Goal: Transaction & Acquisition: Purchase product/service

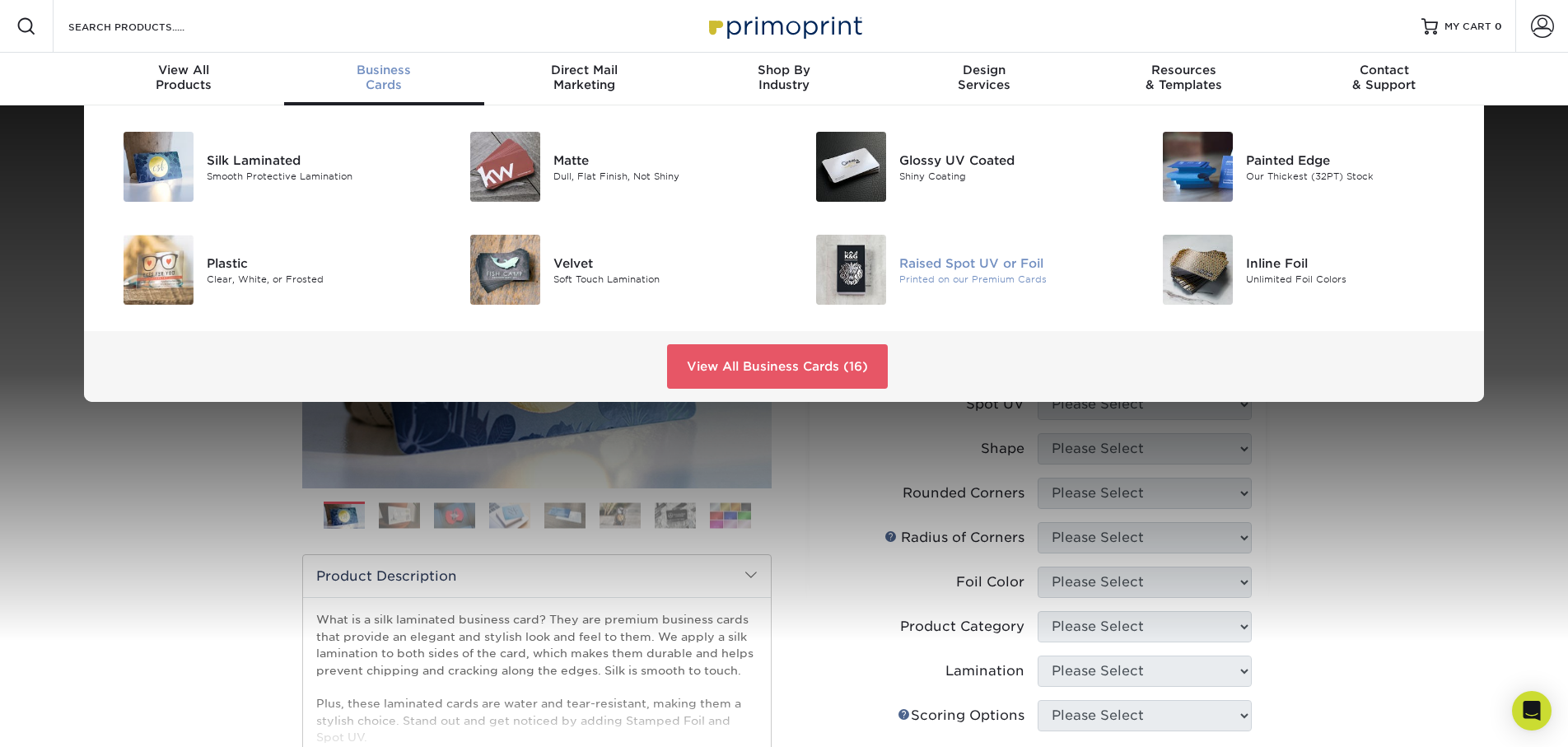
click at [963, 267] on div "Raised Spot UV or Foil" at bounding box center [1008, 262] width 218 height 19
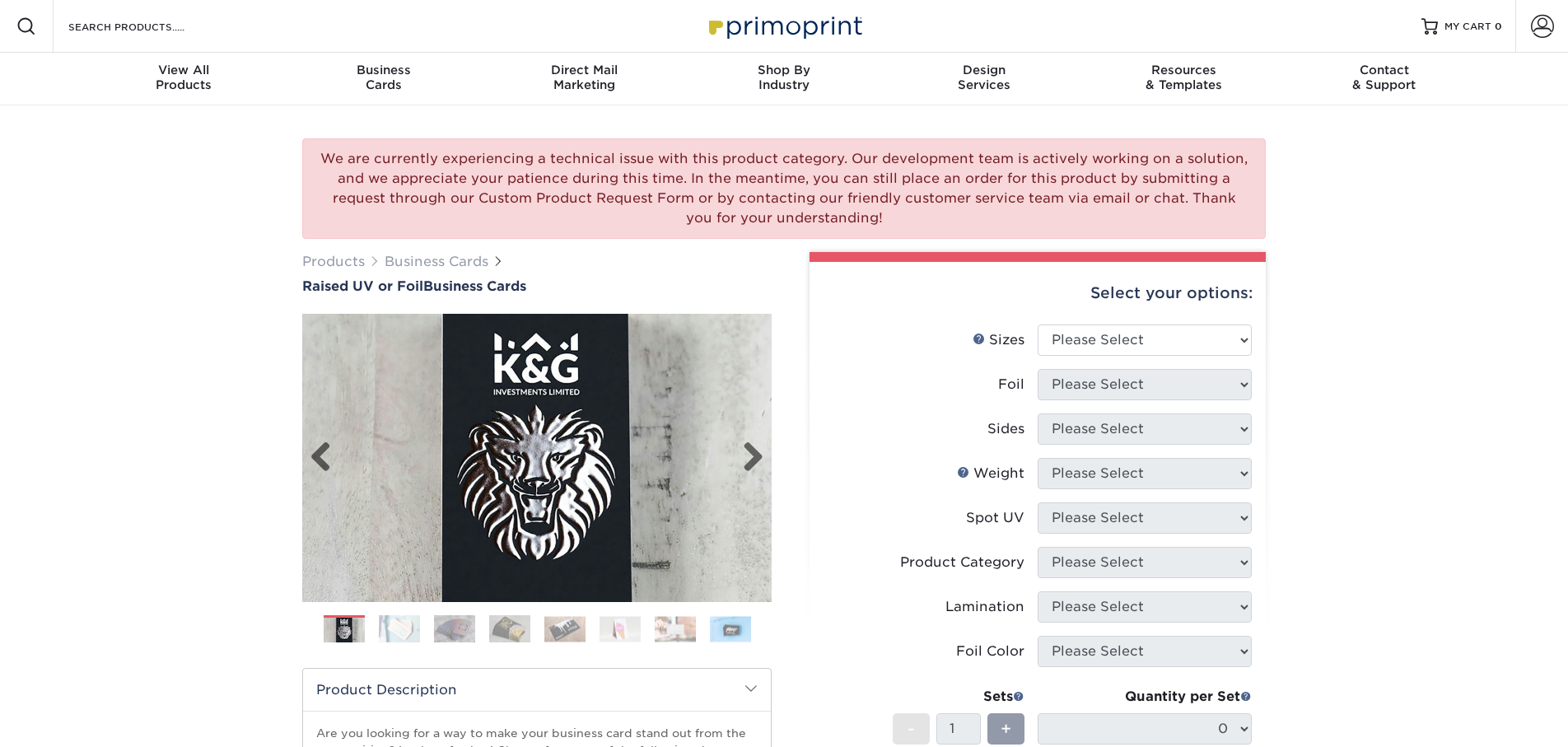
click at [545, 490] on img at bounding box center [537, 458] width 470 height 470
click at [753, 455] on link "Next" at bounding box center [747, 458] width 33 height 33
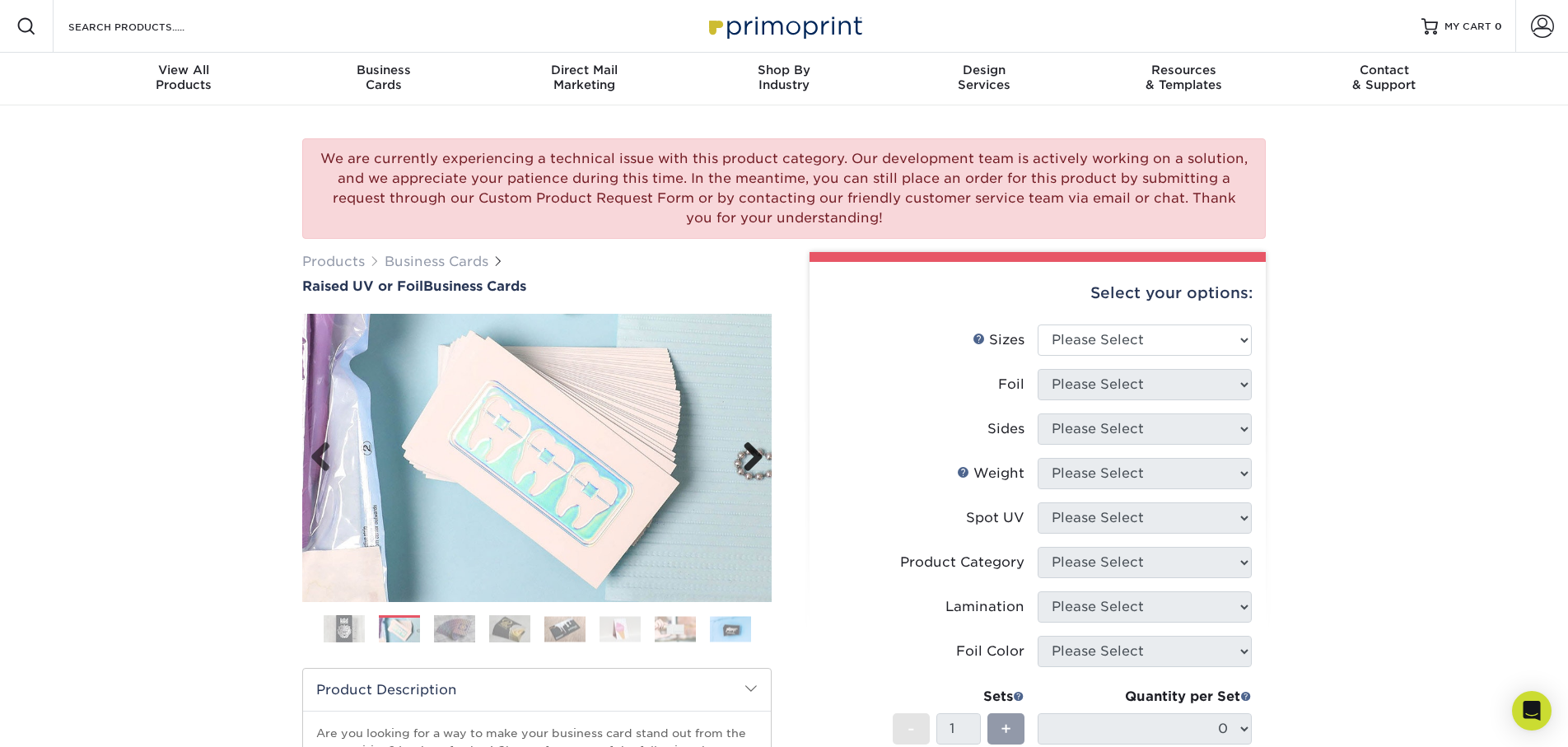
click at [753, 455] on link "Next" at bounding box center [747, 458] width 33 height 33
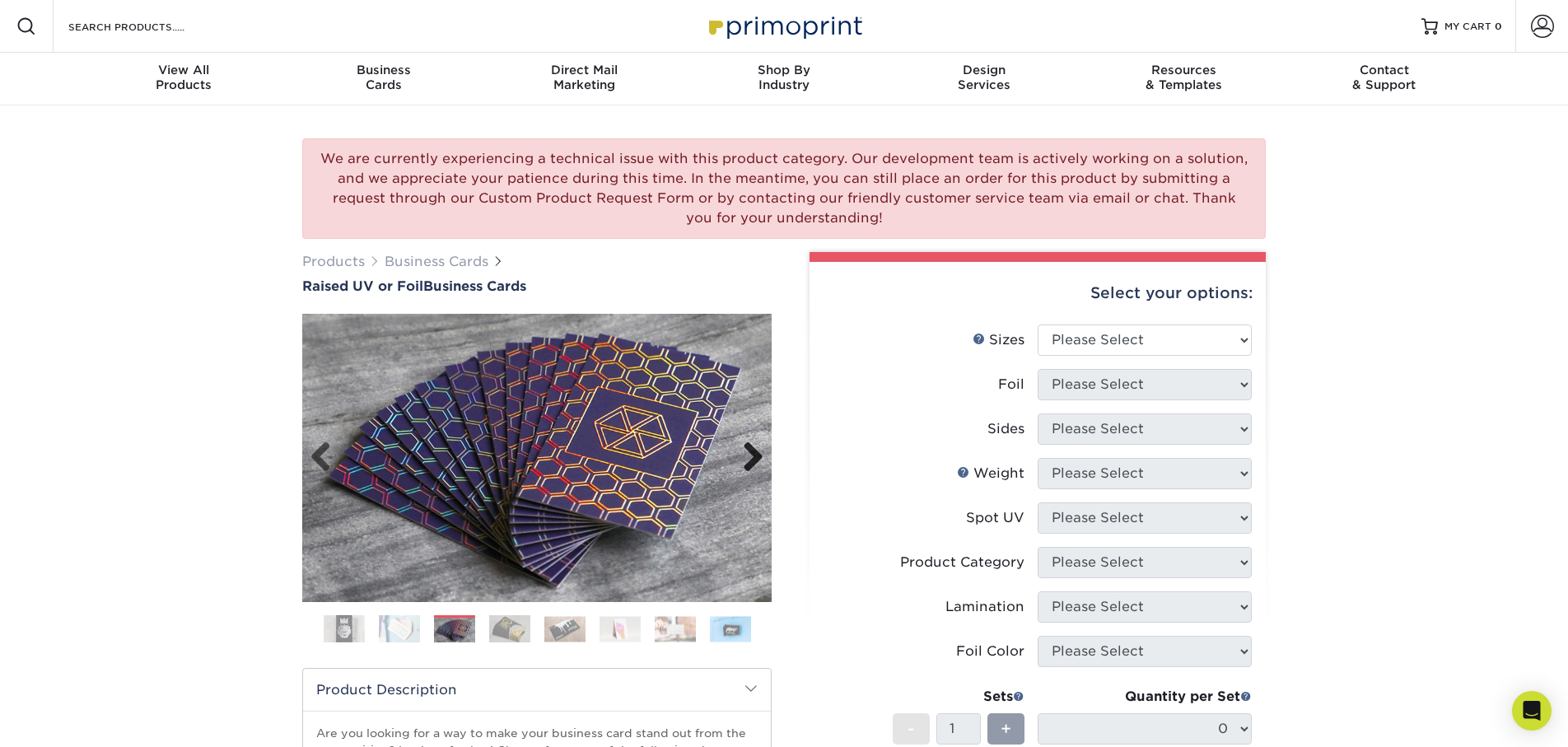
click at [753, 455] on link "Next" at bounding box center [747, 458] width 33 height 33
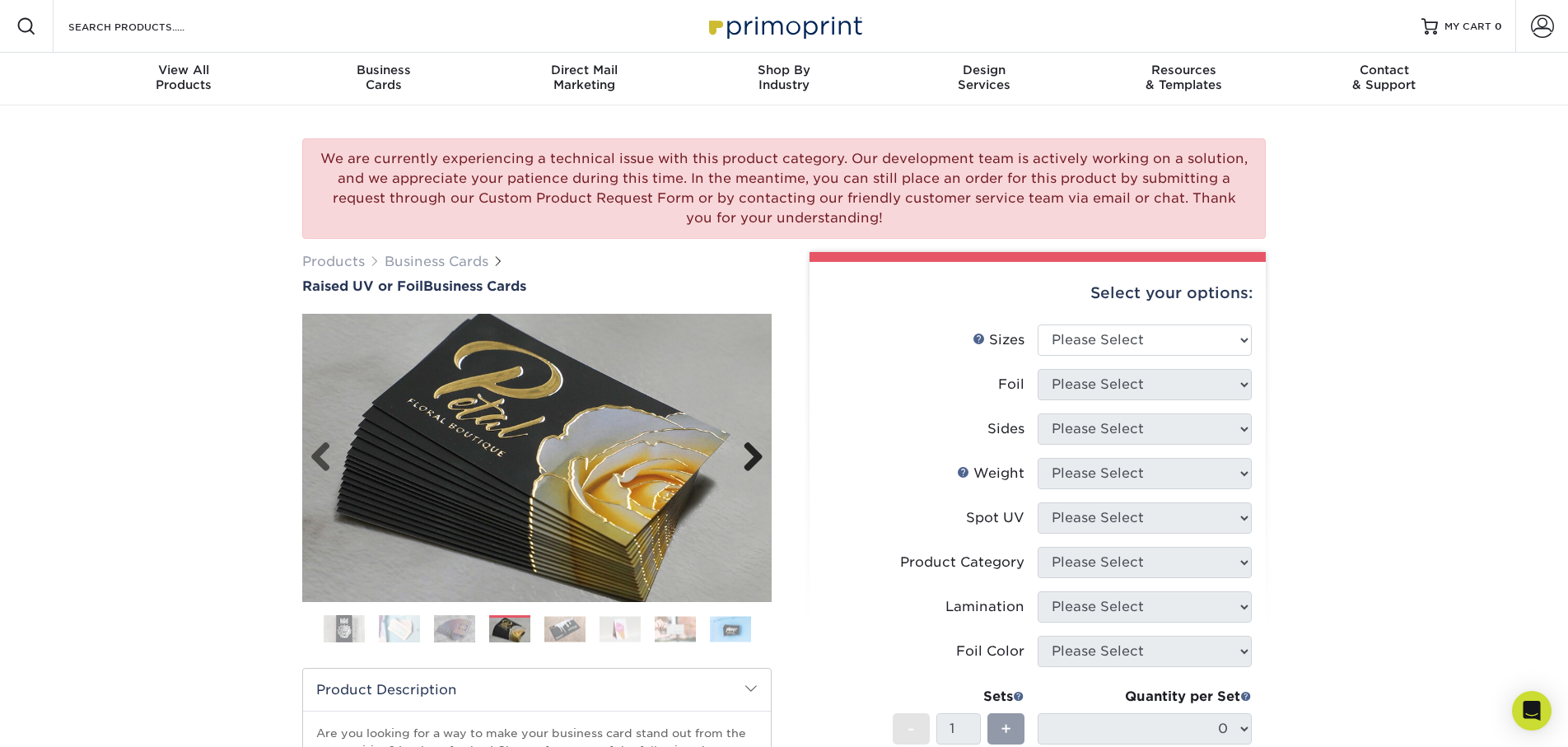
click at [753, 455] on link "Next" at bounding box center [747, 458] width 33 height 33
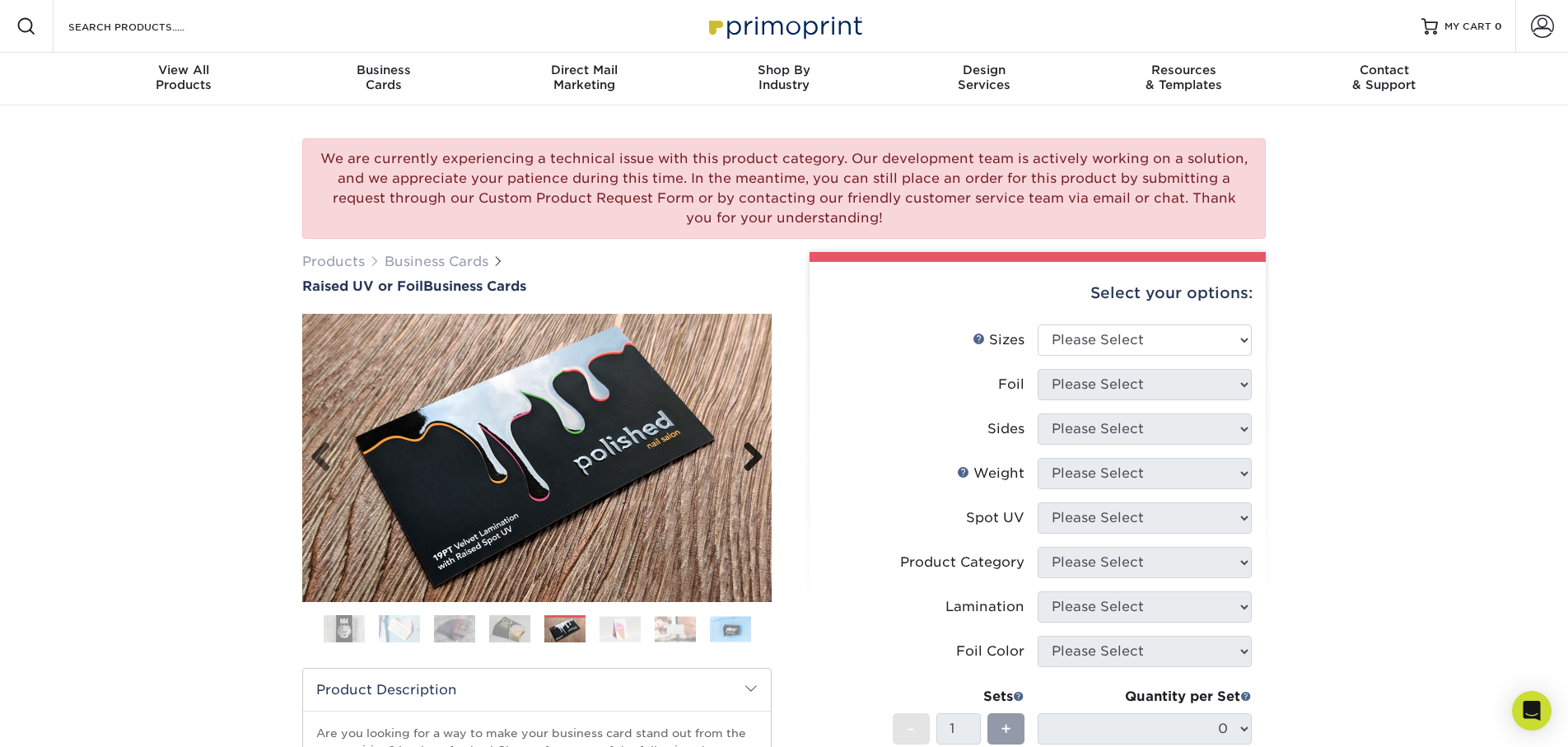
click at [753, 455] on link "Next" at bounding box center [747, 458] width 33 height 33
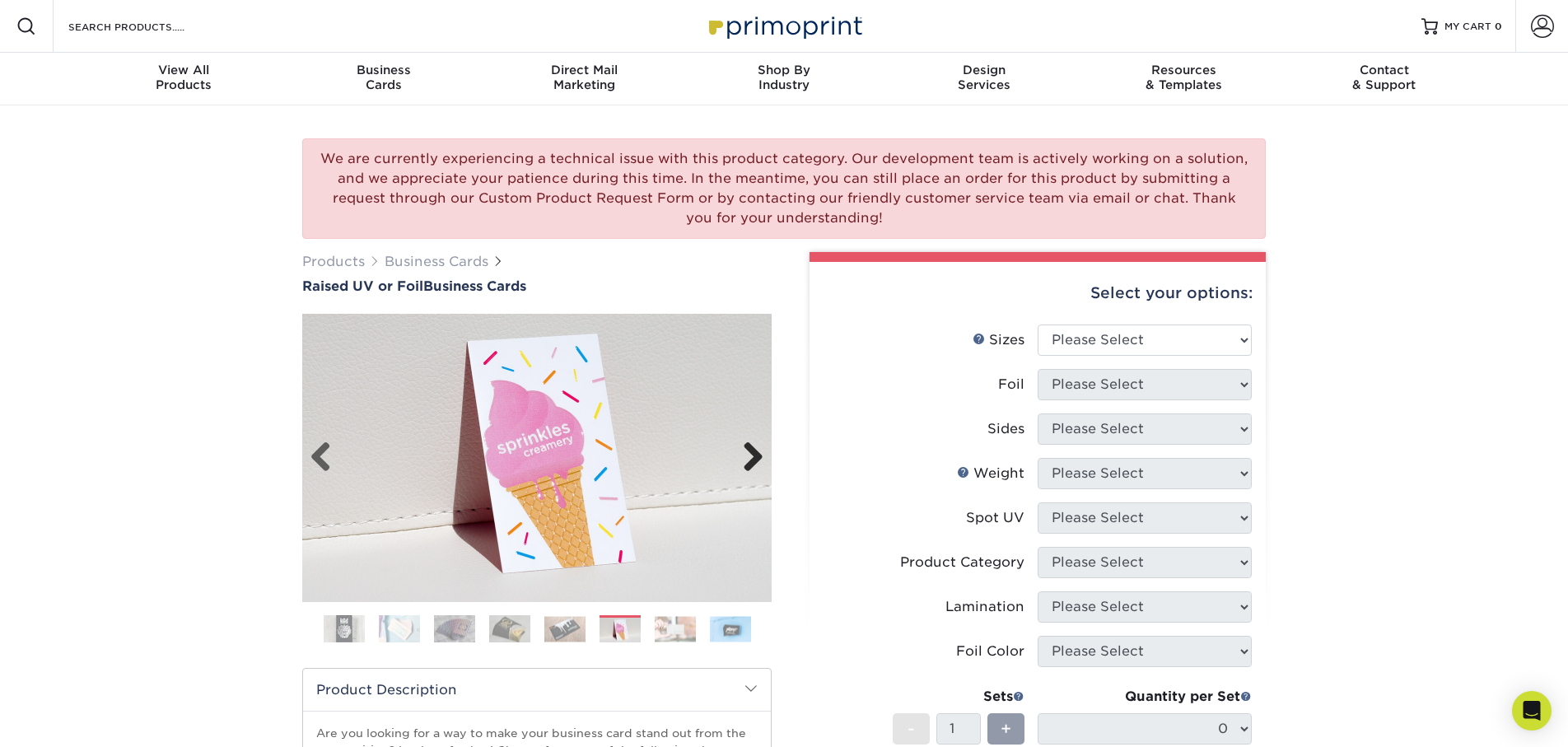
click at [753, 455] on link "Next" at bounding box center [747, 458] width 33 height 33
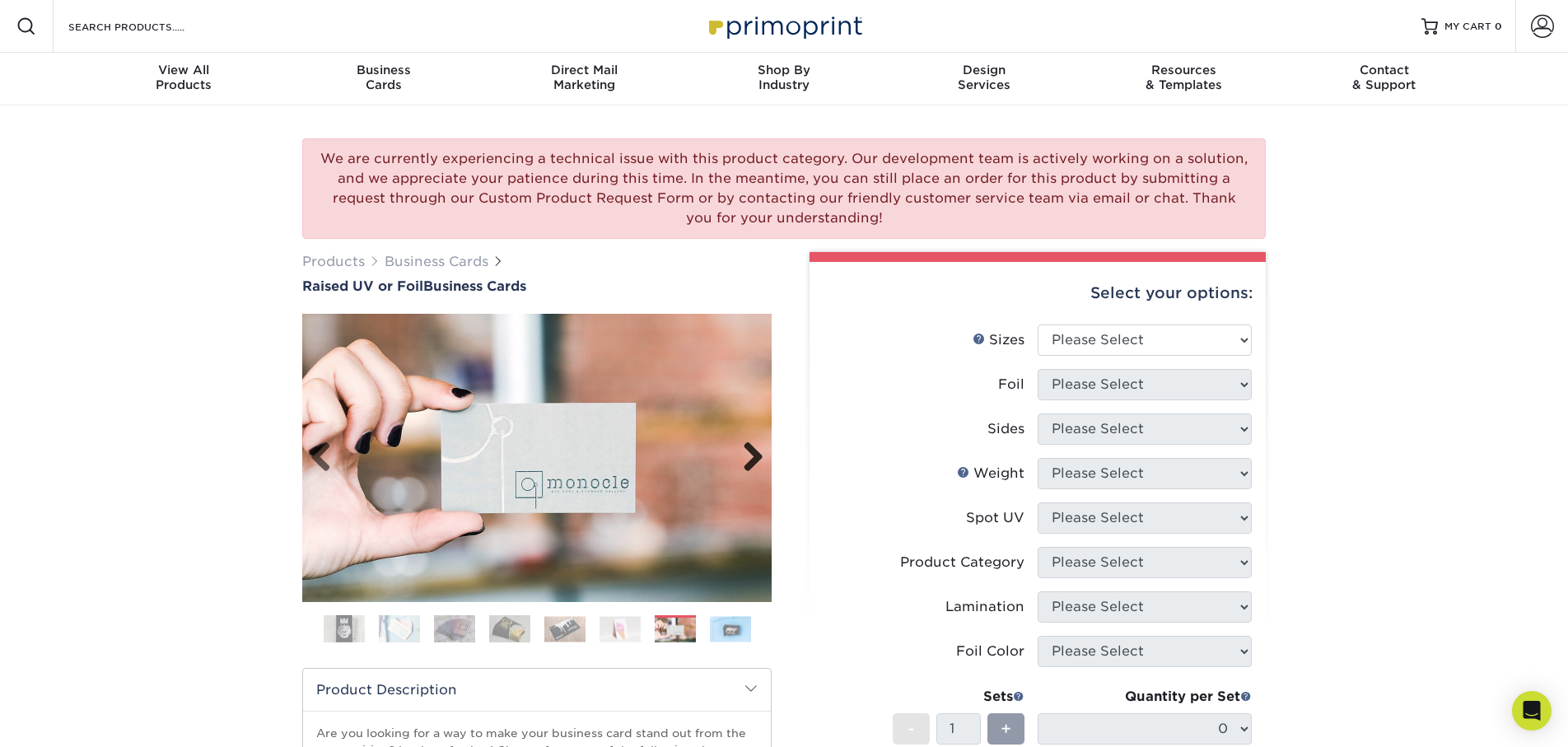
click at [753, 455] on link "Next" at bounding box center [747, 458] width 33 height 33
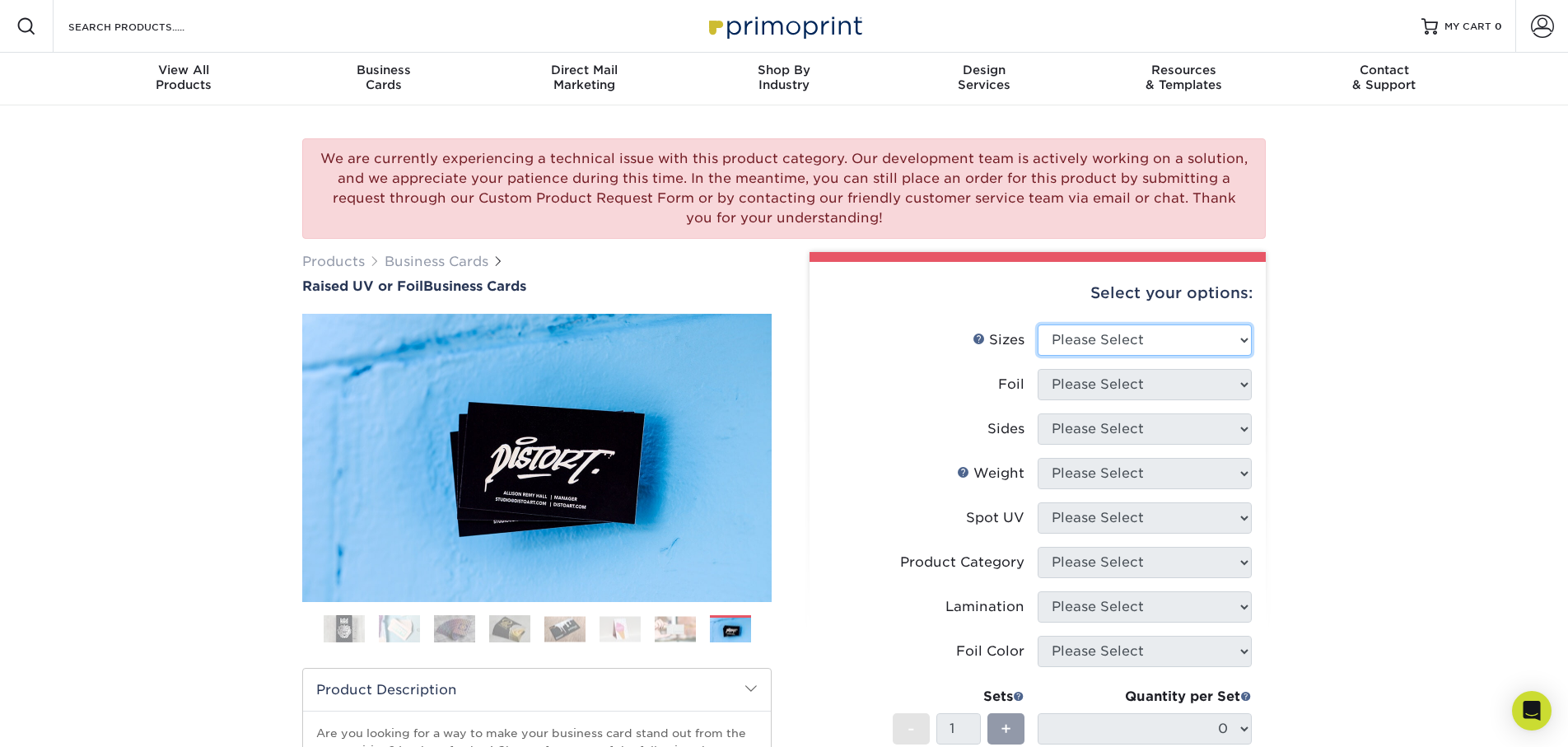
select select "2.00x3.50"
select select "0"
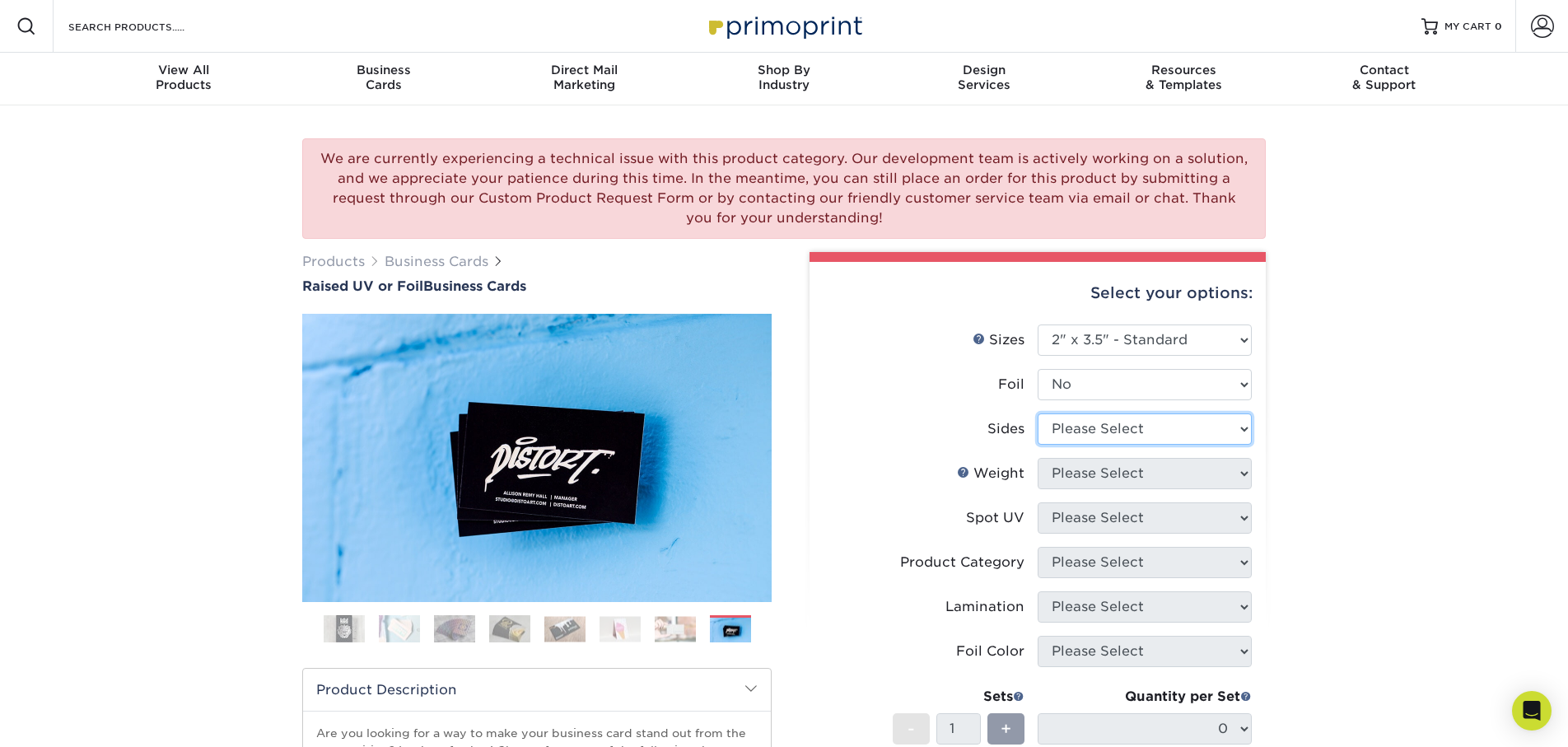
select select "13abbda7-1d64-4f25-8bb2-c179b224825d"
select select "16PT"
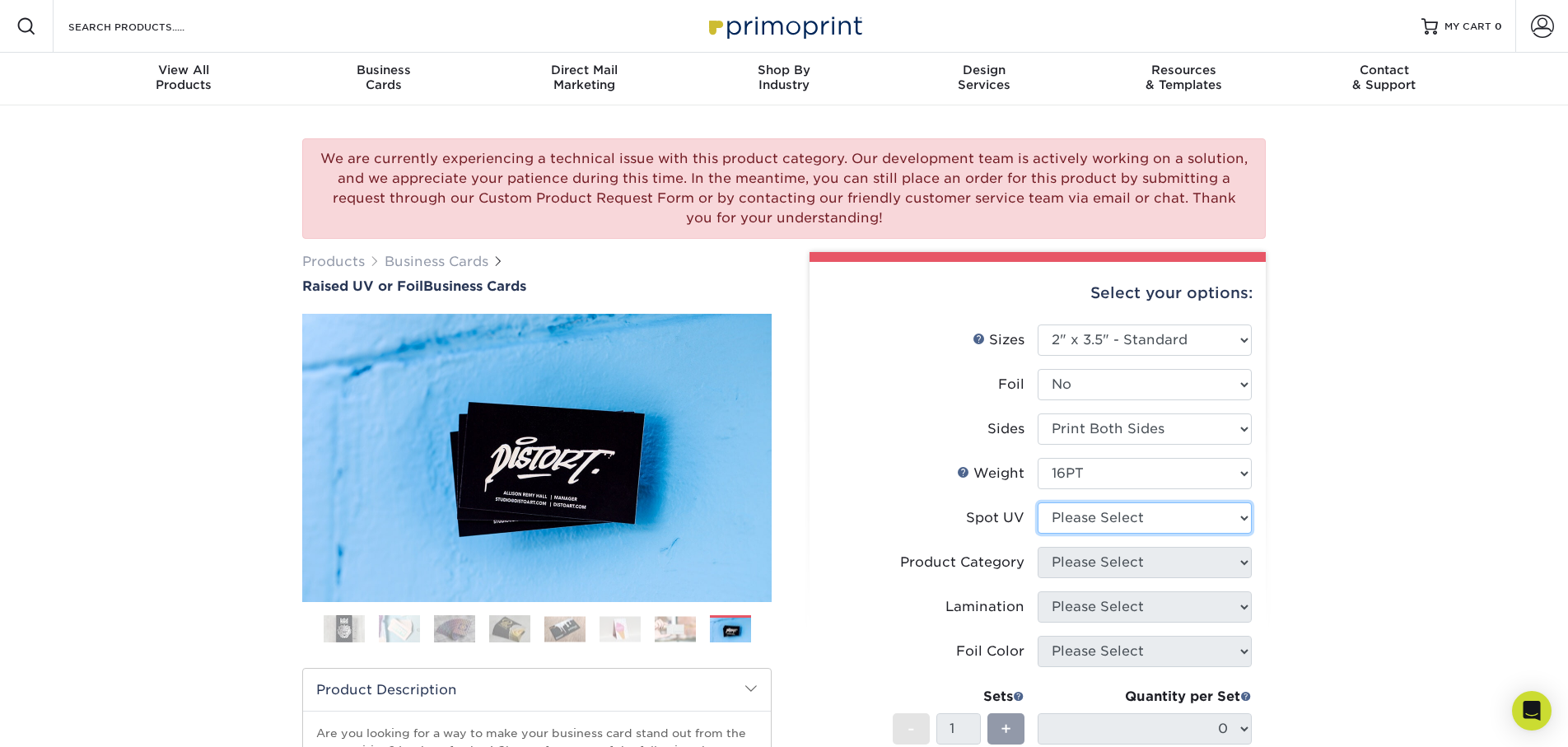
select select "1"
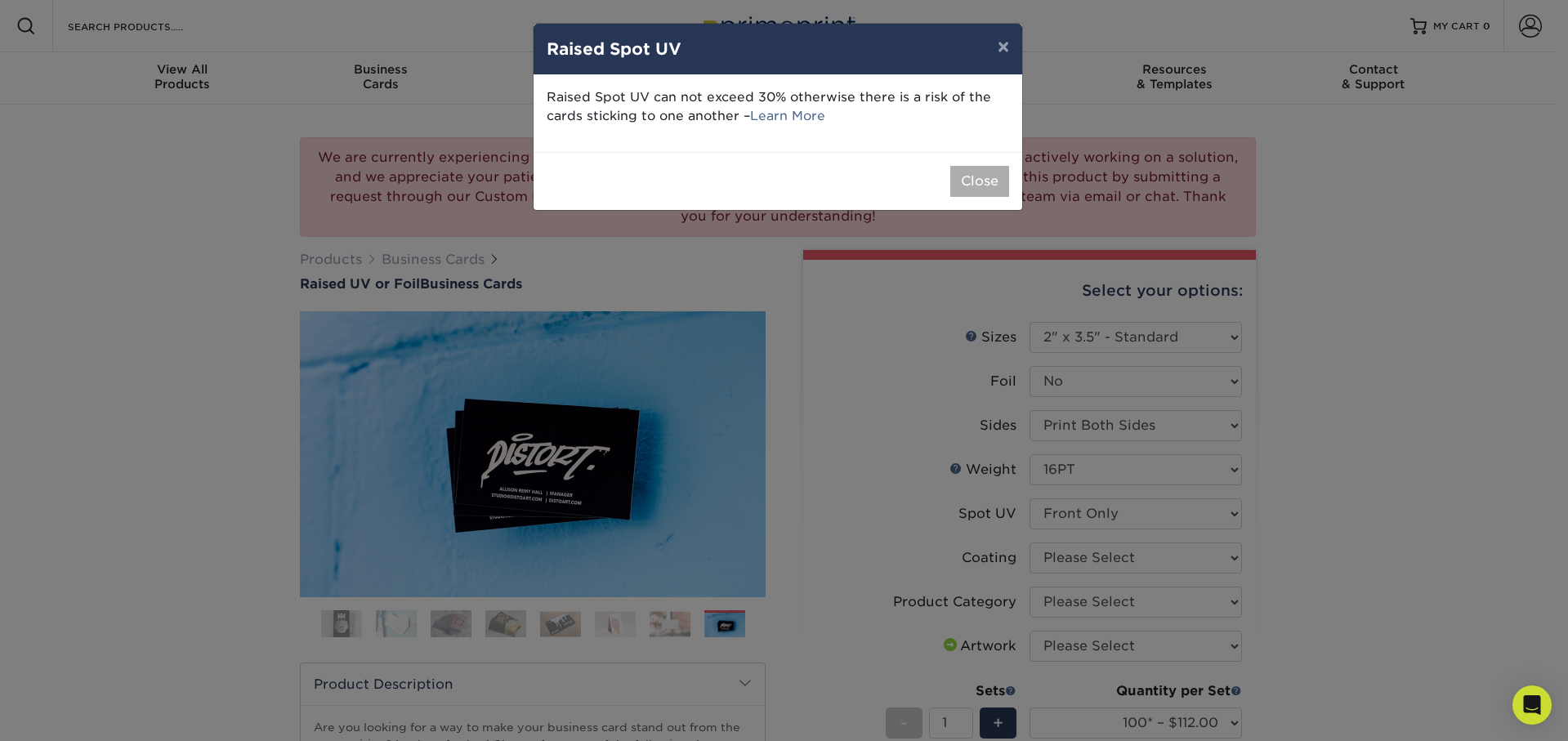
click at [985, 186] on button "Close" at bounding box center [979, 182] width 59 height 31
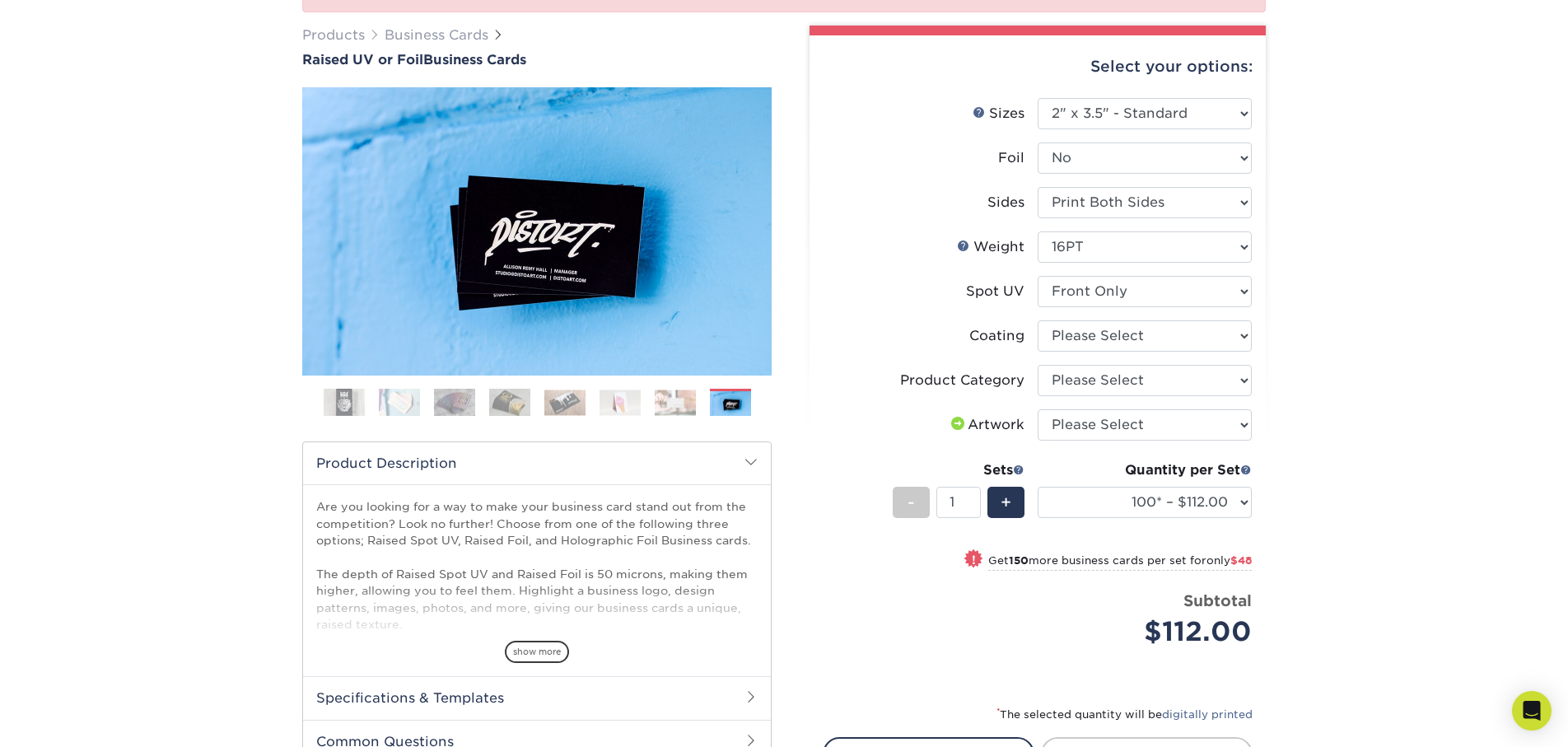
scroll to position [322, 0]
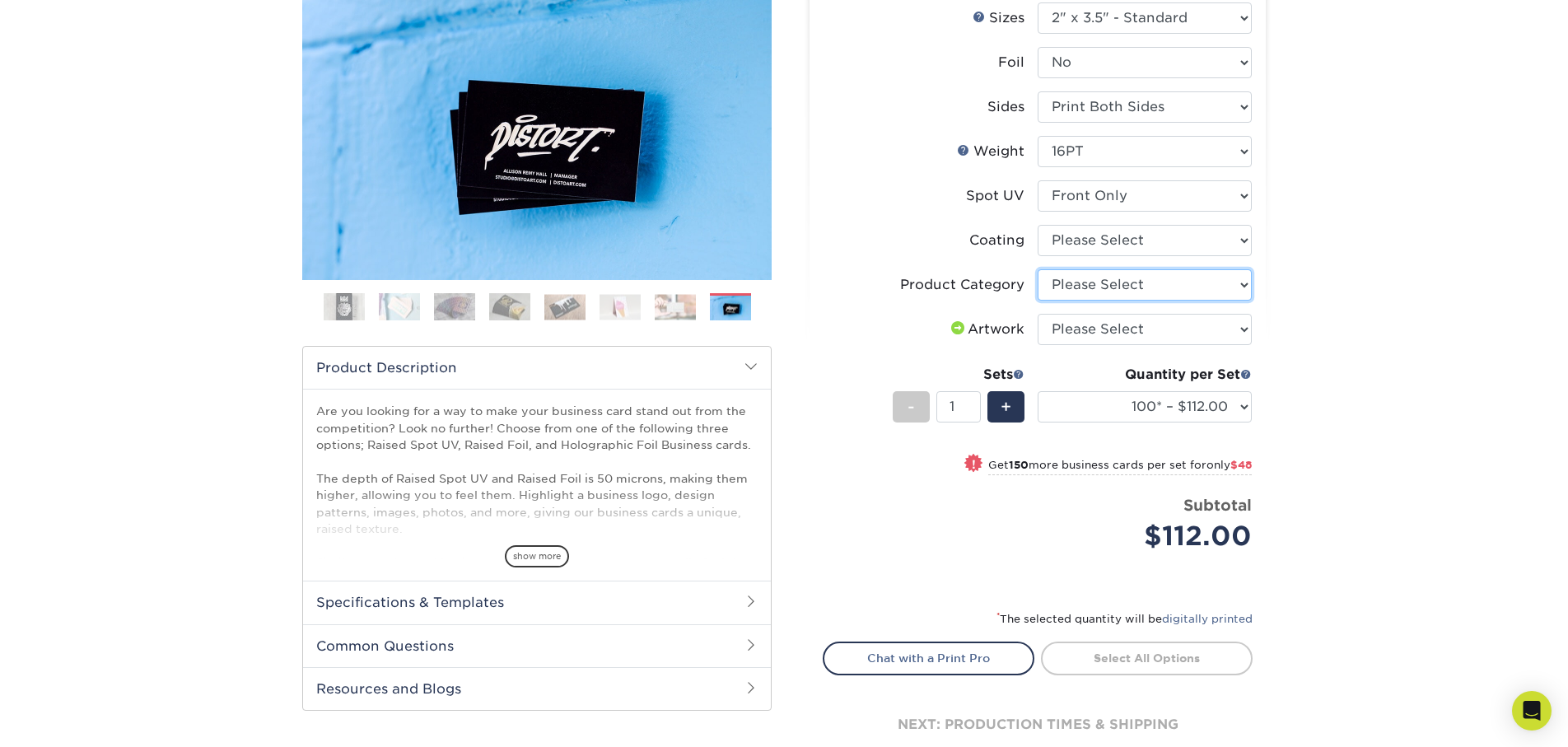
select select "3b5148f1-0588-4f88-a218-97bcfdce65c1"
select select "upload"
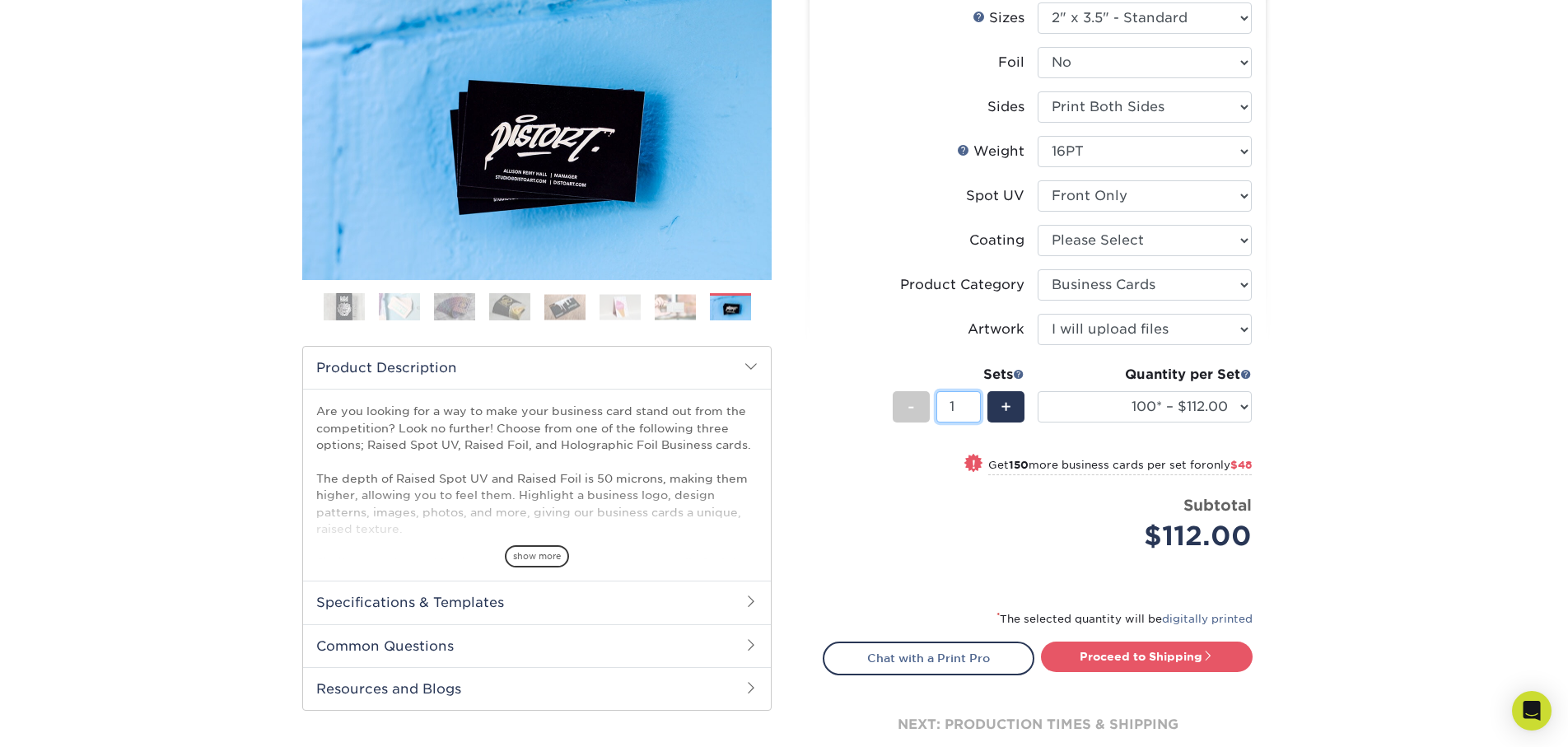
type input "2"
click at [972, 404] on input "2" at bounding box center [958, 407] width 44 height 31
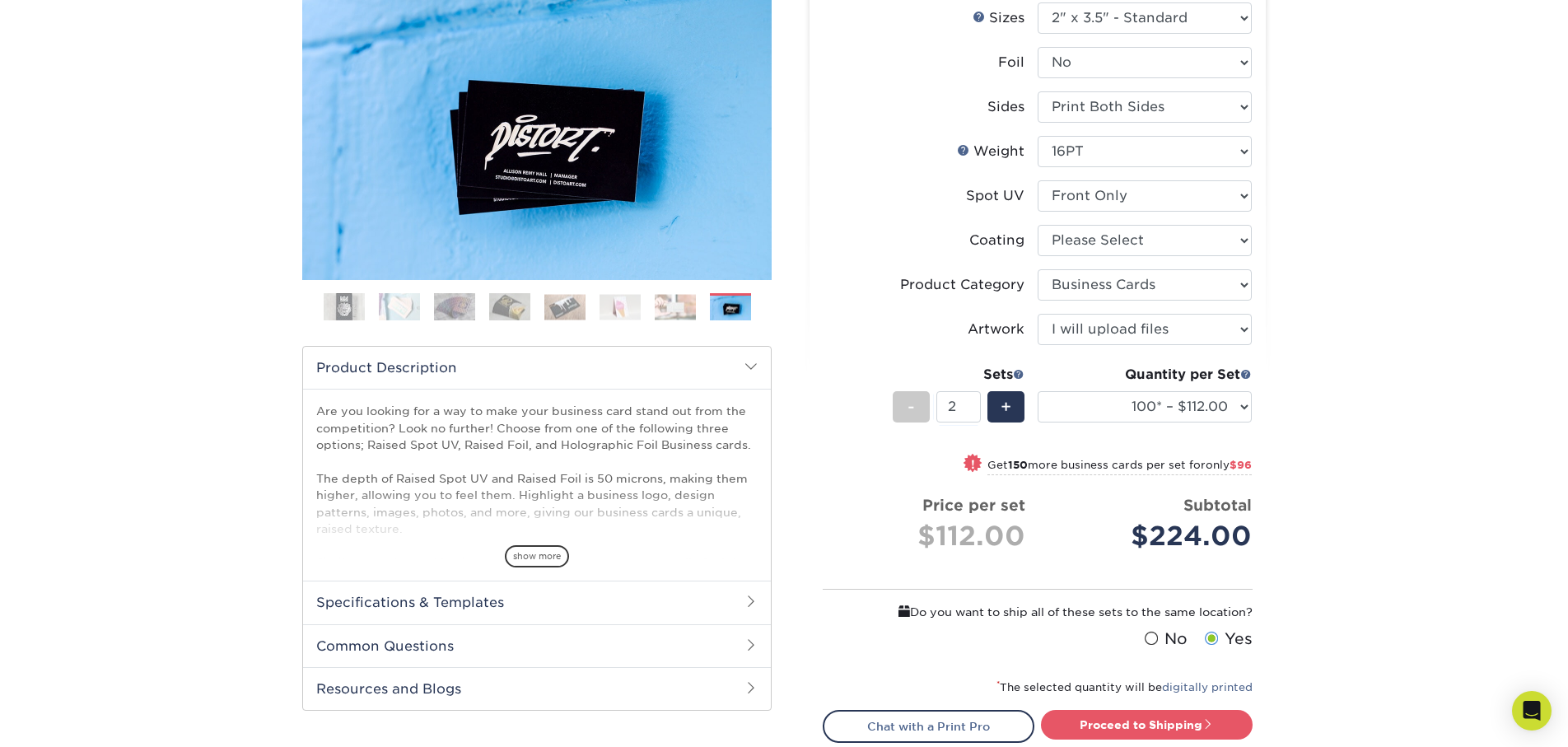
click at [1018, 373] on span at bounding box center [1019, 374] width 12 height 12
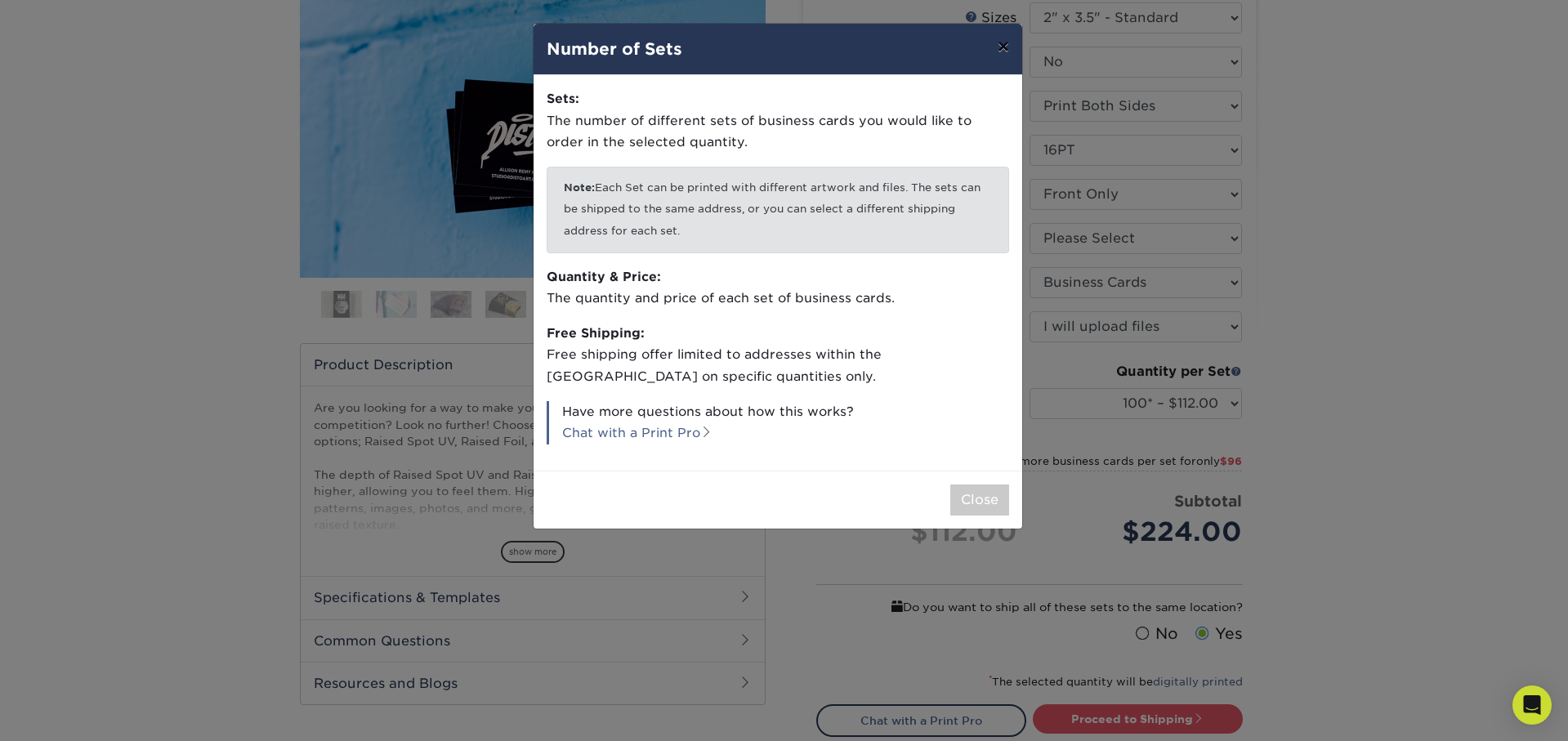
click at [1001, 51] on button "×" at bounding box center [1003, 46] width 38 height 46
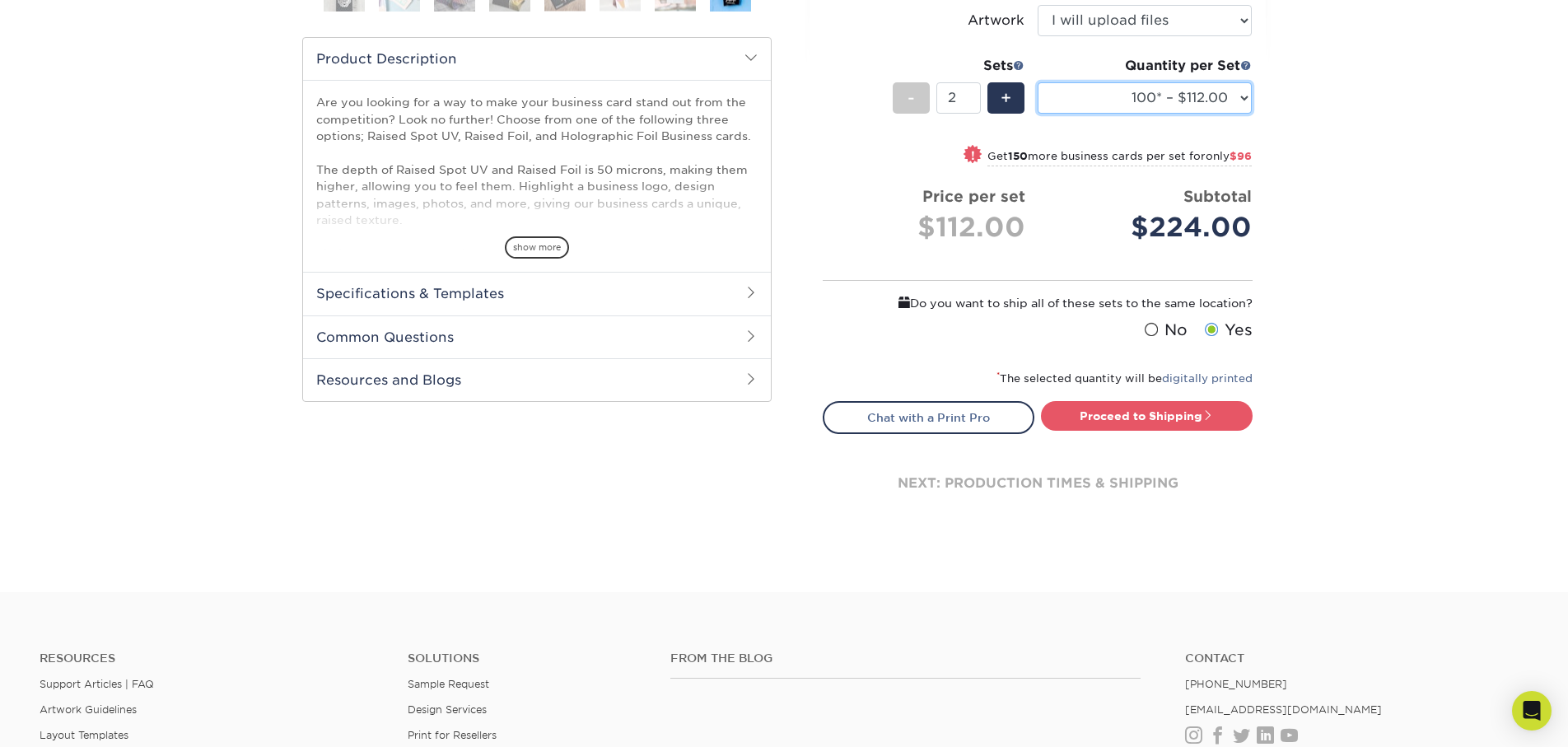
scroll to position [566, 0]
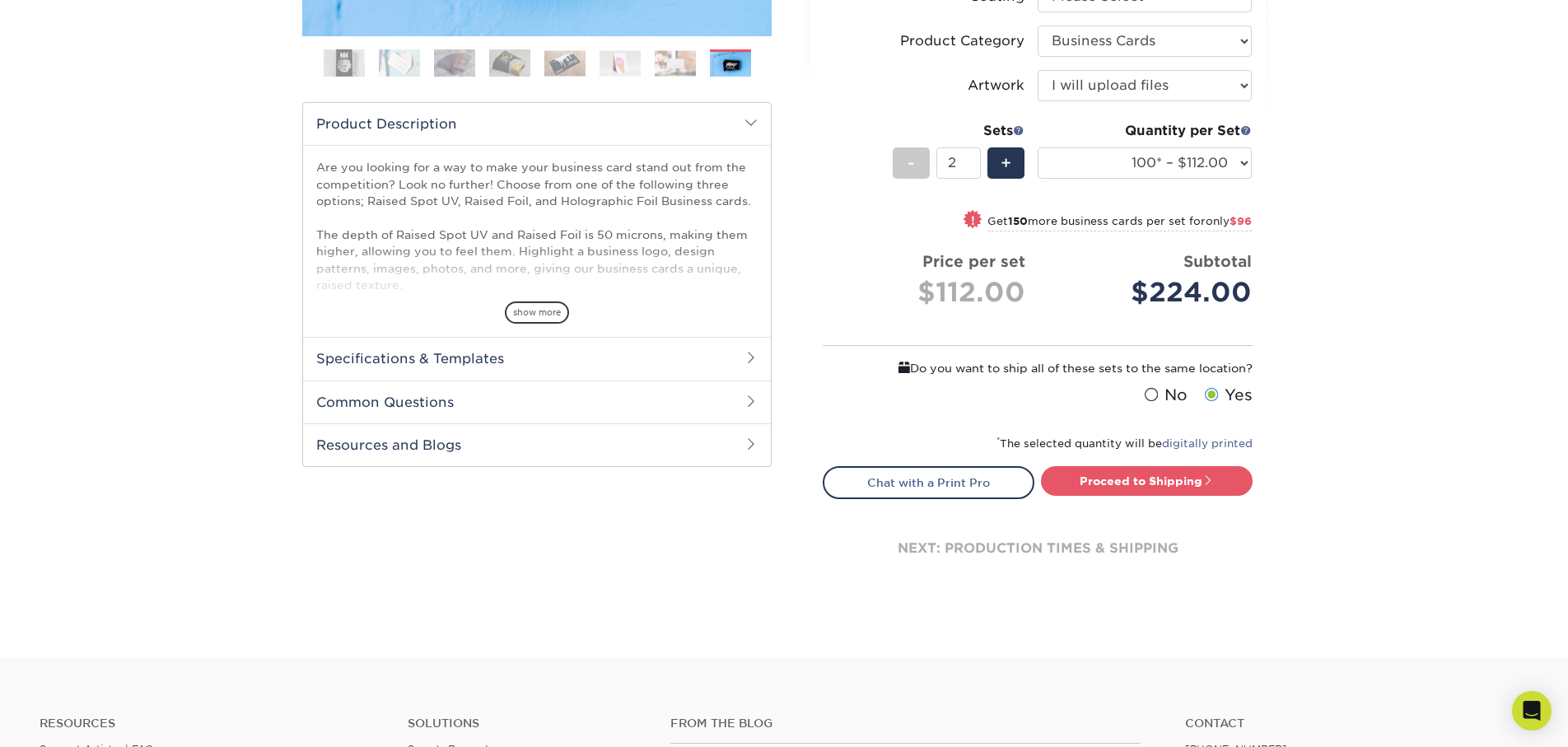
click at [1240, 217] on span "$96" at bounding box center [1240, 221] width 23 height 13
select select "250* – $160.00"
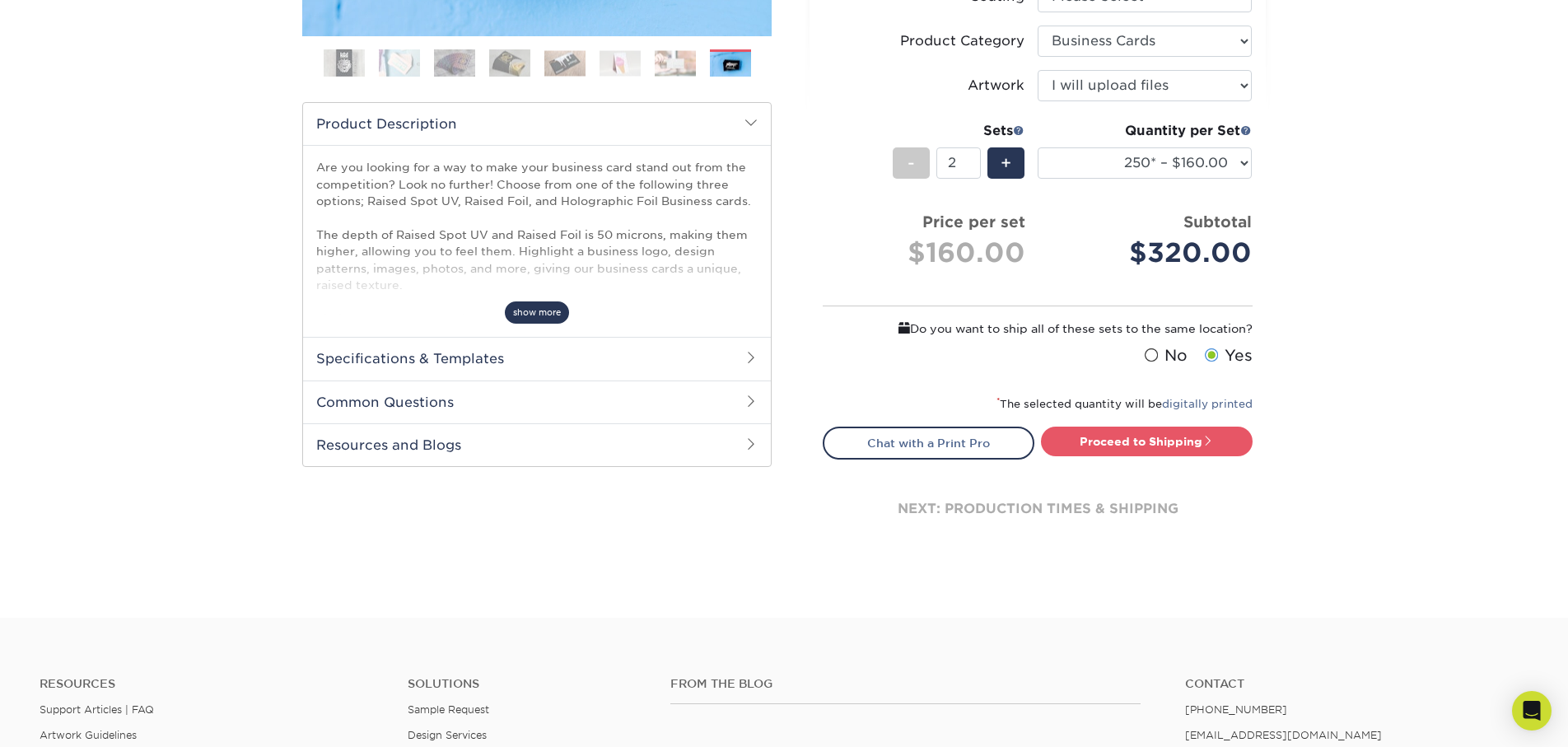
click at [526, 303] on span "show more" at bounding box center [537, 312] width 65 height 23
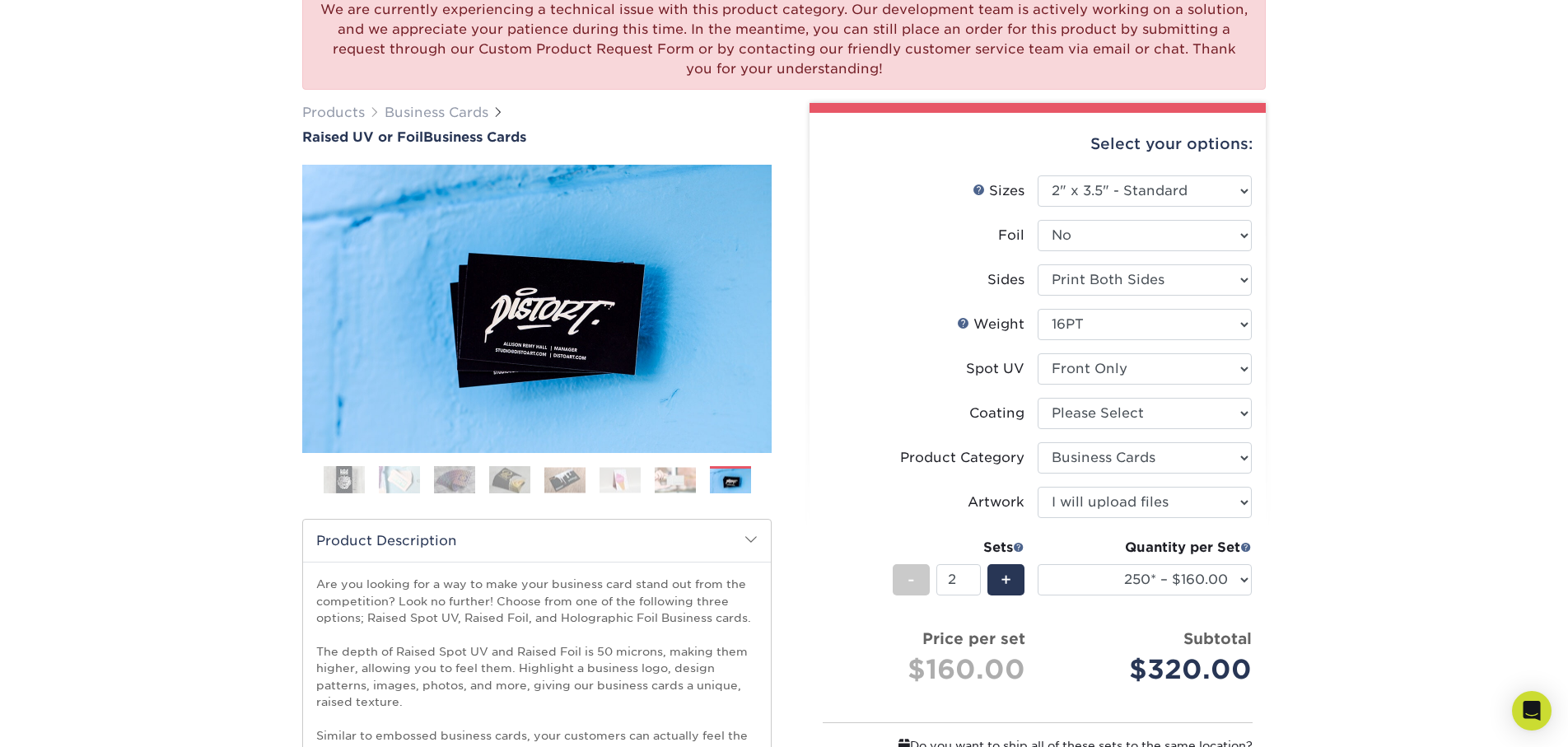
scroll to position [0, 0]
